Goal: Navigation & Orientation: Find specific page/section

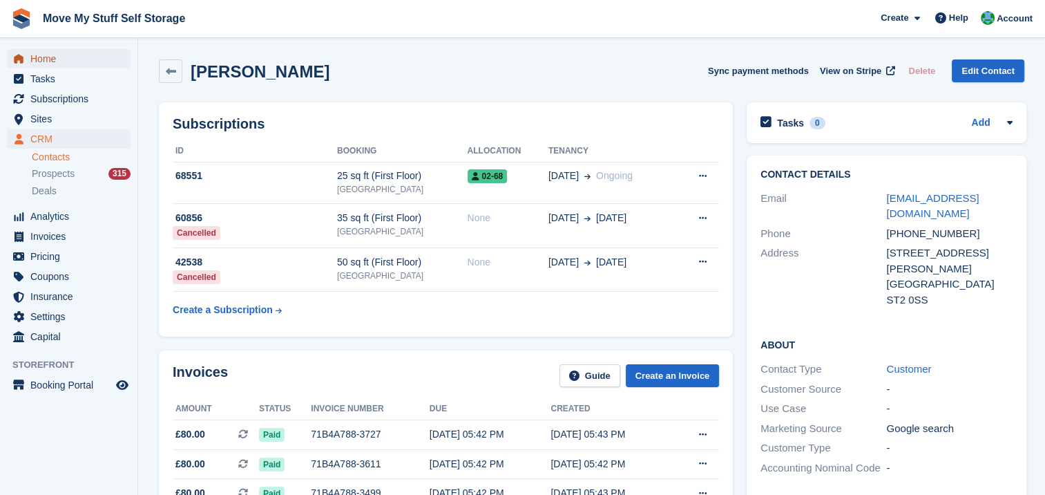
click at [60, 61] on span "Home" at bounding box center [71, 58] width 83 height 19
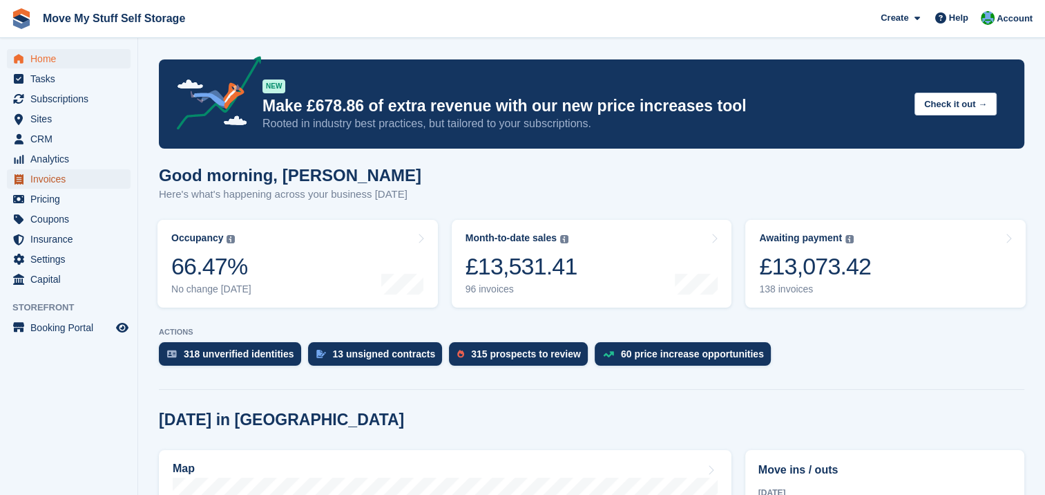
click at [55, 178] on span "Invoices" at bounding box center [71, 178] width 83 height 19
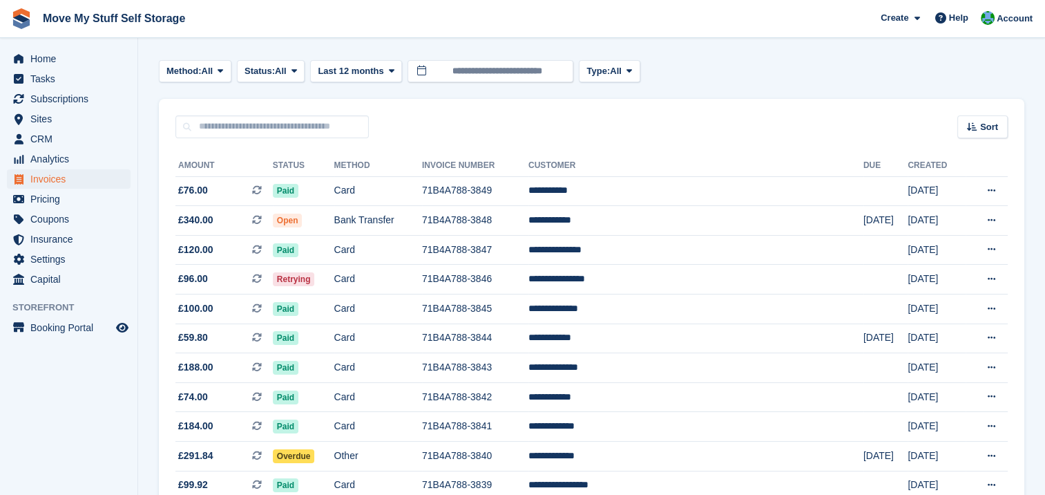
scroll to position [53, 0]
